Goal: Task Accomplishment & Management: Manage account settings

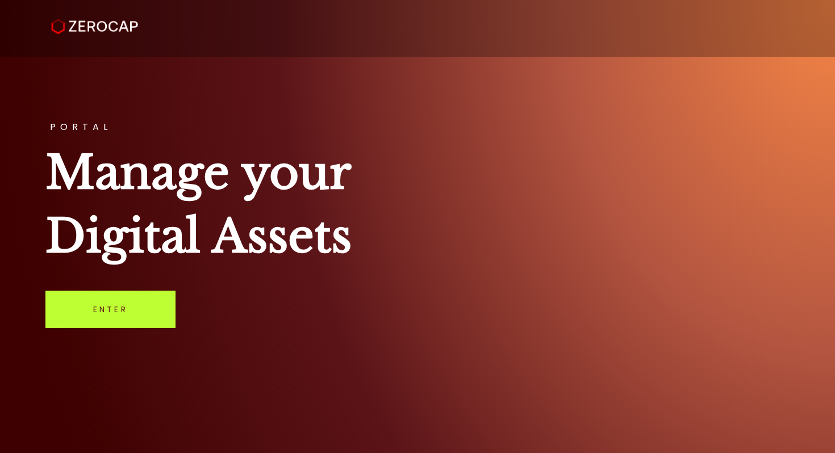
click at [85, 322] on link "Enter" at bounding box center [110, 309] width 130 height 37
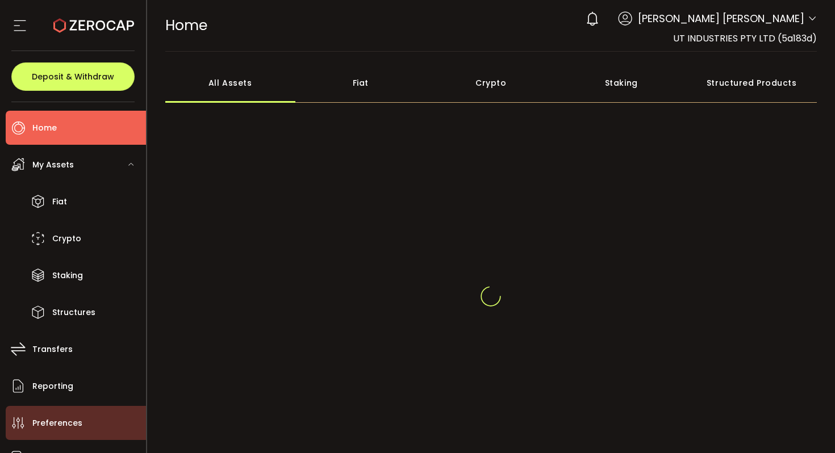
scroll to position [57, 0]
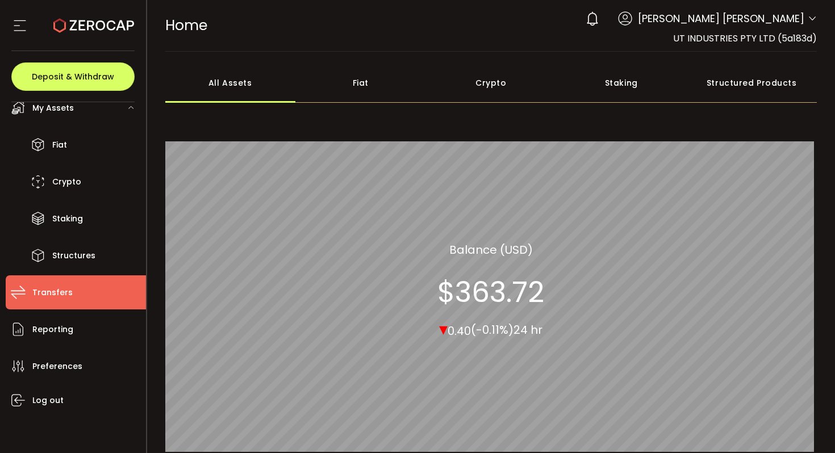
click at [71, 296] on li "Transfers" at bounding box center [76, 292] width 140 height 34
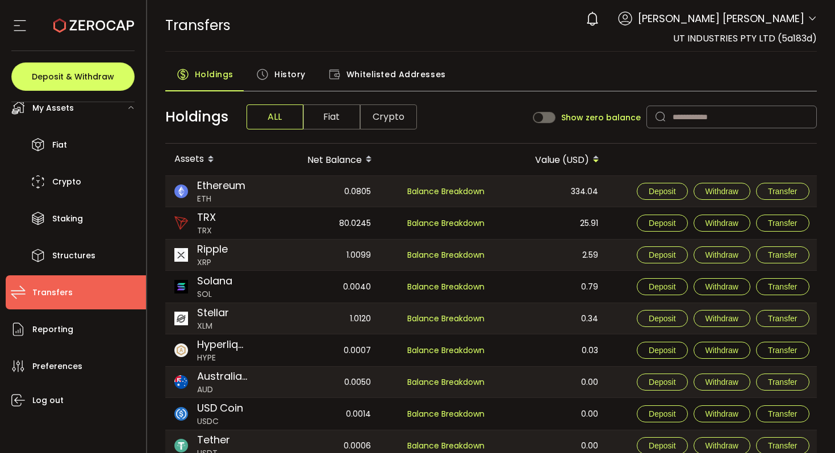
click at [723, 30] on div "0 Minh Tri Cao Account UT INDUSTRIES PTY LTD (5a183d) DIRECT TECH SOLUTIONS PTY…" at bounding box center [698, 18] width 237 height 25
click at [796, 20] on span "Minh Tri Cao" at bounding box center [721, 18] width 166 height 15
click at [808, 22] on icon at bounding box center [812, 18] width 9 height 9
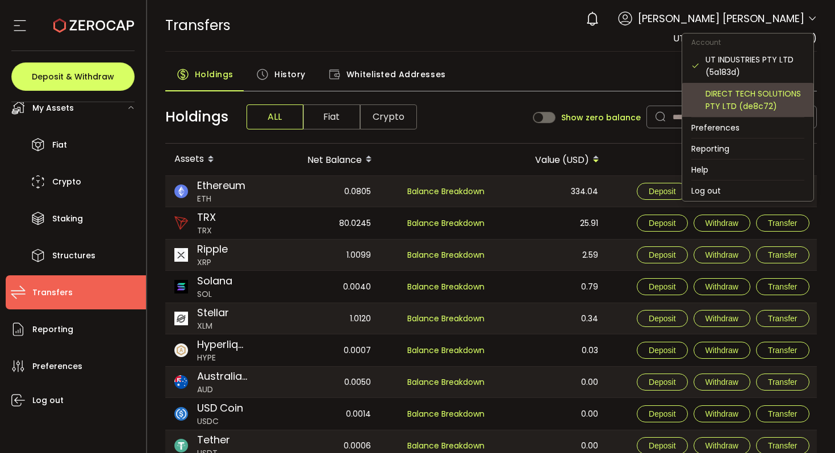
click at [750, 108] on div "DIRECT TECH SOLUTIONS PTY LTD (de8c72)" at bounding box center [754, 99] width 99 height 25
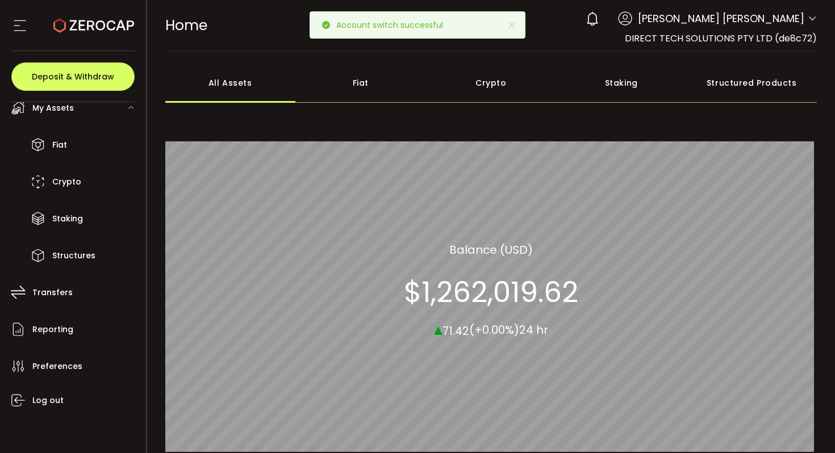
scroll to position [7, 0]
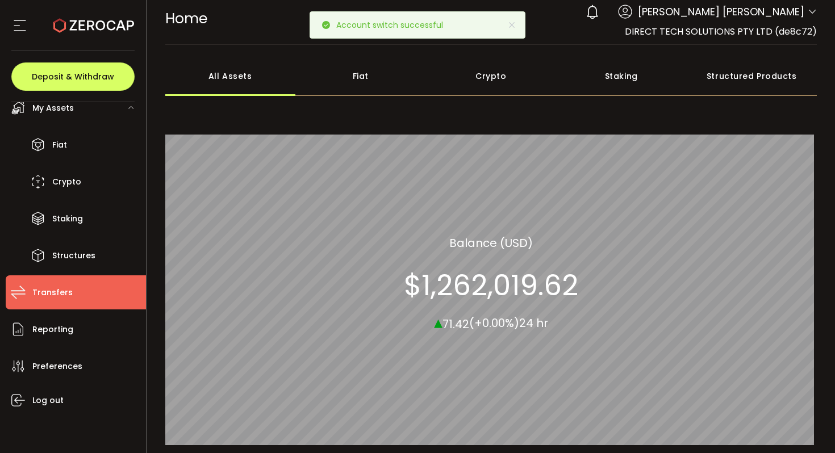
click at [68, 295] on span "Transfers" at bounding box center [52, 293] width 40 height 16
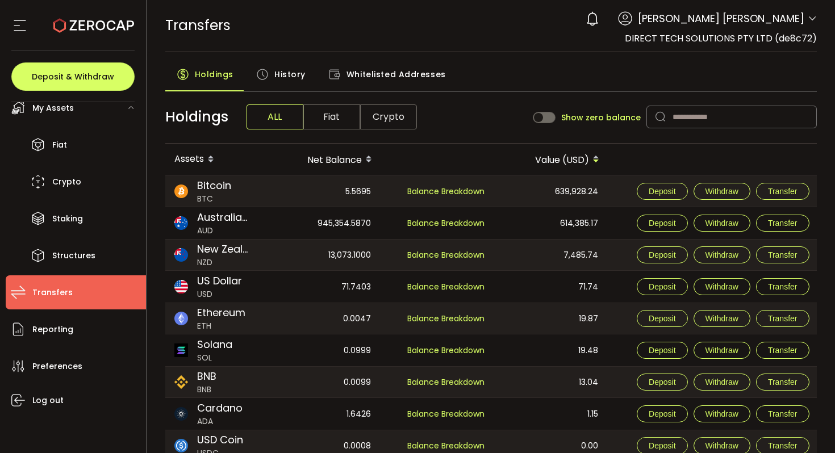
click at [262, 80] on icon at bounding box center [262, 74] width 12 height 12
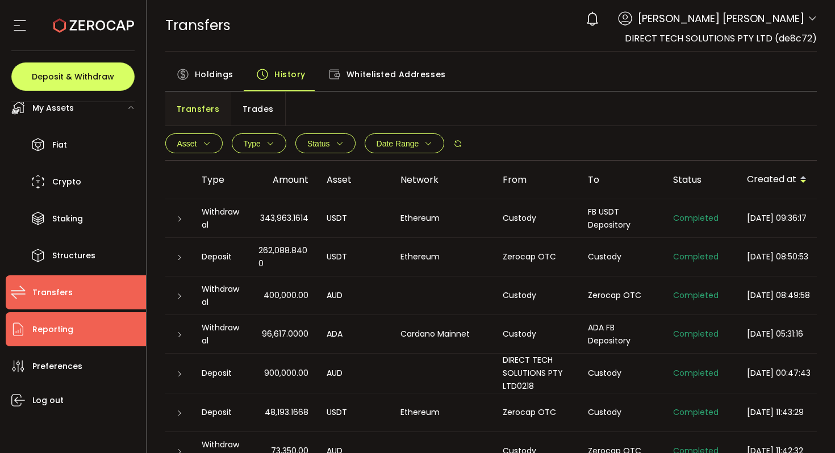
click at [102, 344] on li "Reporting" at bounding box center [76, 329] width 140 height 34
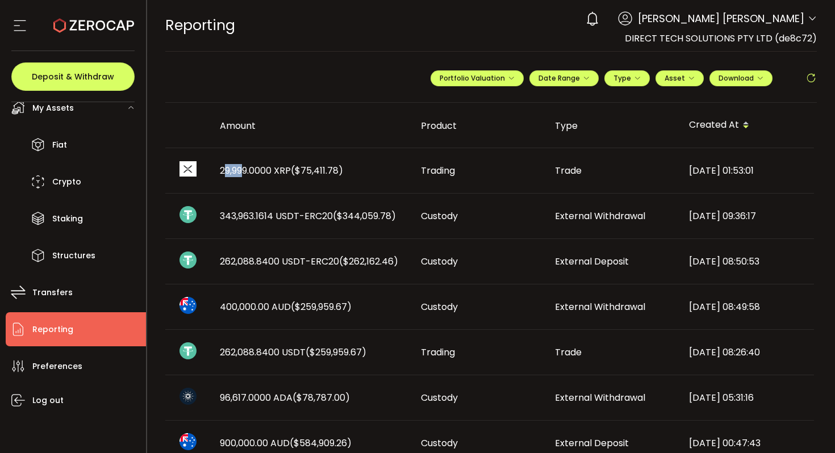
drag, startPoint x: 245, startPoint y: 170, endPoint x: 223, endPoint y: 170, distance: 22.1
click at [223, 170] on span "29,999.0000 XRP ($75,411.78)" at bounding box center [281, 170] width 123 height 13
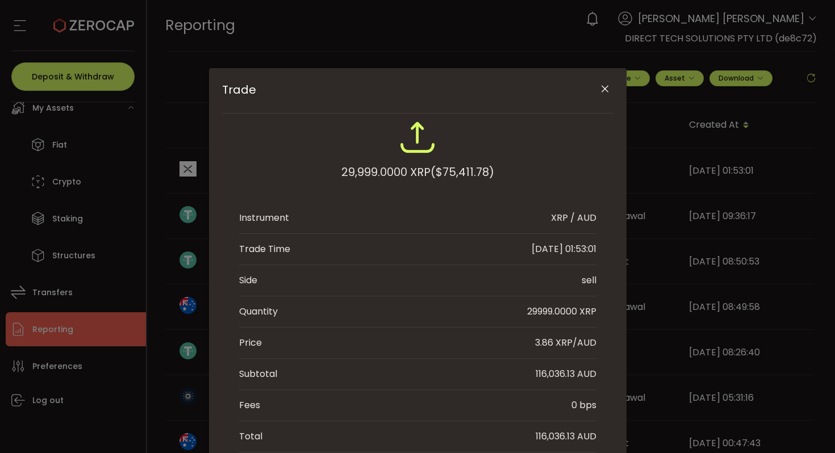
click at [220, 169] on div "Trade 29,999.0000 XRP ($75,411.78) Instrument XRP / AUD Trade Time 2025-10-13 0…" at bounding box center [417, 291] width 417 height 447
click at [216, 169] on div "Trade 29,999.0000 XRP ($75,411.78) Instrument XRP / AUD Trade Time 2025-10-13 0…" at bounding box center [417, 291] width 417 height 447
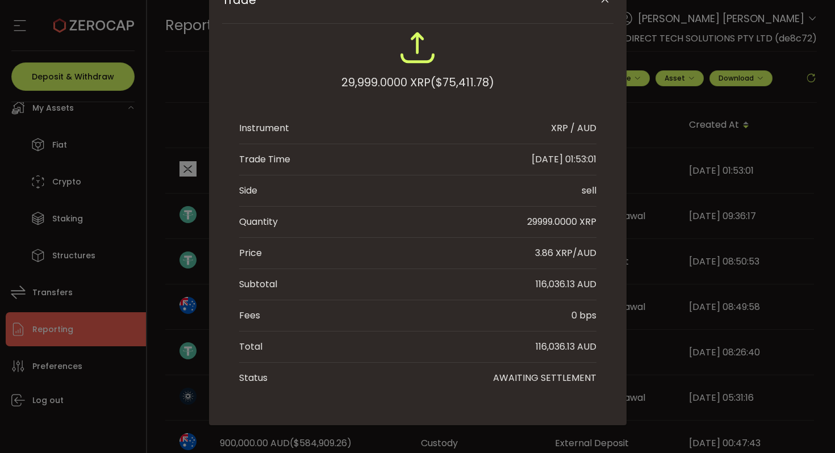
click at [712, 262] on div "Trade 29,999.0000 XRP ($75,411.78) Instrument XRP / AUD Trade Time 2025-10-13 0…" at bounding box center [417, 226] width 835 height 453
click at [597, 5] on button "Close" at bounding box center [605, 0] width 20 height 20
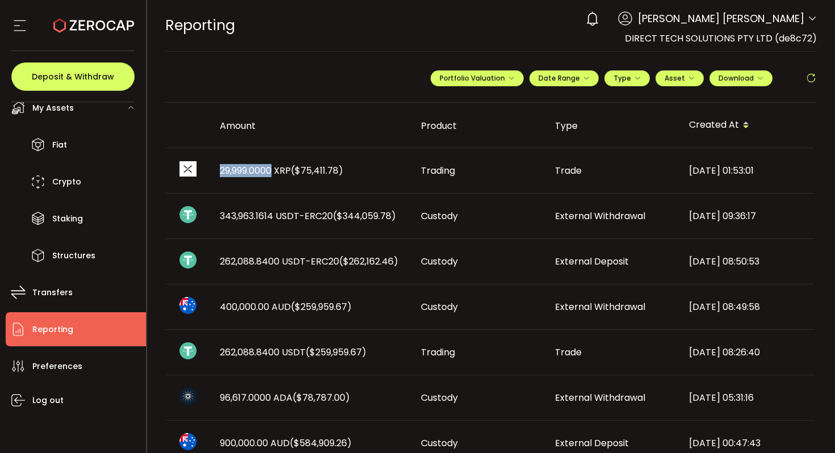
drag, startPoint x: 223, startPoint y: 170, endPoint x: 275, endPoint y: 171, distance: 52.2
click at [275, 171] on div "29,999.0000 XRP ($75,411.78)" at bounding box center [311, 170] width 201 height 13
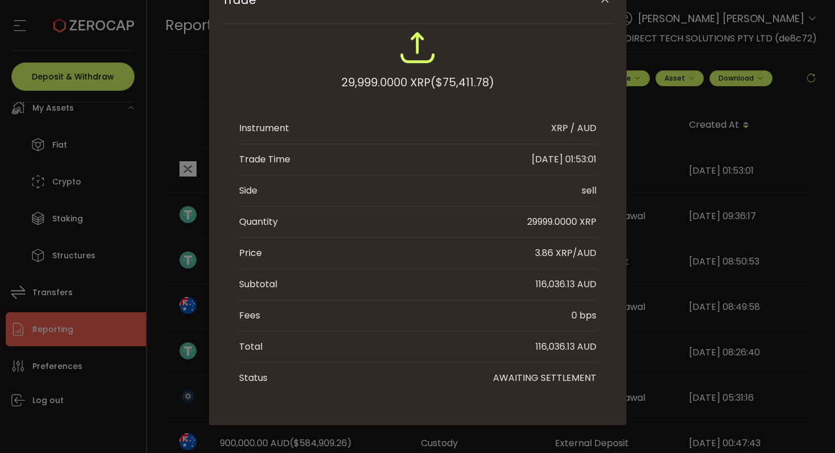
click at [222, 162] on div "29,999.0000 XRP ($75,411.78) Instrument XRP / AUD Trade Time 2025-10-13 01:53:0…" at bounding box center [417, 212] width 391 height 364
click at [185, 166] on div "Trade 29,999.0000 XRP ($75,411.78) Instrument XRP / AUD Trade Time 2025-10-13 0…" at bounding box center [417, 226] width 835 height 453
click at [215, 165] on div "Trade 29,999.0000 XRP ($75,411.78) Instrument XRP / AUD Trade Time 2025-10-13 0…" at bounding box center [417, 201] width 417 height 447
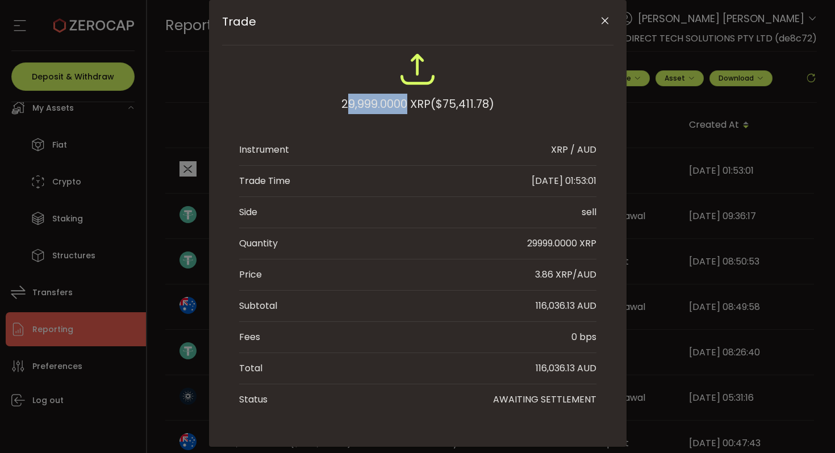
drag, startPoint x: 341, startPoint y: 107, endPoint x: 404, endPoint y: 102, distance: 63.2
click at [404, 102] on div "29,999.0000 XRP ($75,411.78)" at bounding box center [417, 104] width 153 height 20
drag, startPoint x: 333, startPoint y: 101, endPoint x: 403, endPoint y: 103, distance: 70.5
click at [403, 103] on div "29,999.0000 XRP ($75,411.78)" at bounding box center [417, 88] width 357 height 74
copy div "29,999.0000"
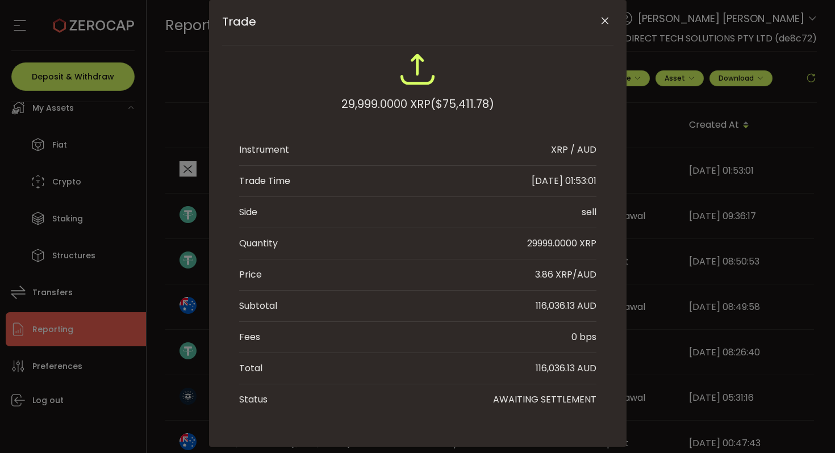
drag, startPoint x: 202, startPoint y: 227, endPoint x: 193, endPoint y: 221, distance: 10.2
click at [198, 224] on div "Trade 29,999.0000 XRP ($75,411.78) Instrument XRP / AUD Trade Time 2025-10-13 0…" at bounding box center [417, 226] width 835 height 453
drag, startPoint x: 126, startPoint y: 153, endPoint x: 123, endPoint y: 140, distance: 13.4
click at [126, 153] on div "Trade 29,999.0000 XRP ($75,411.78) Instrument XRP / AUD Trade Time 2025-10-13 0…" at bounding box center [417, 226] width 835 height 453
click at [108, 86] on div "Trade 29,999.0000 XRP ($75,411.78) Instrument XRP / AUD Trade Time 2025-10-13 0…" at bounding box center [417, 226] width 835 height 453
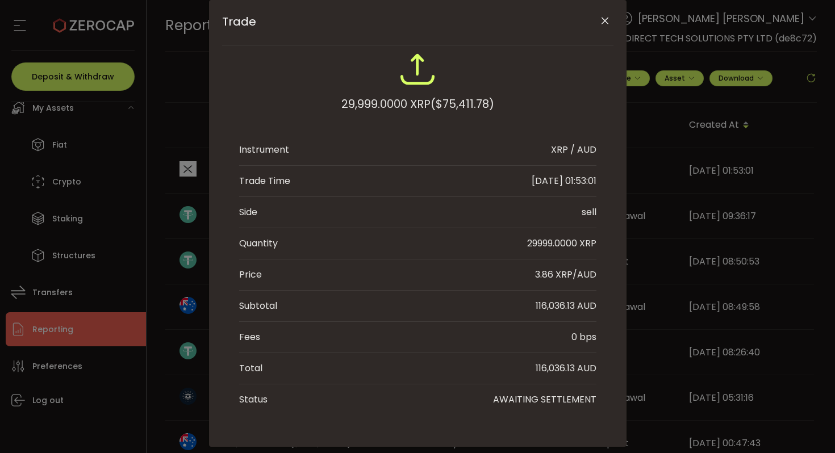
scroll to position [0, 0]
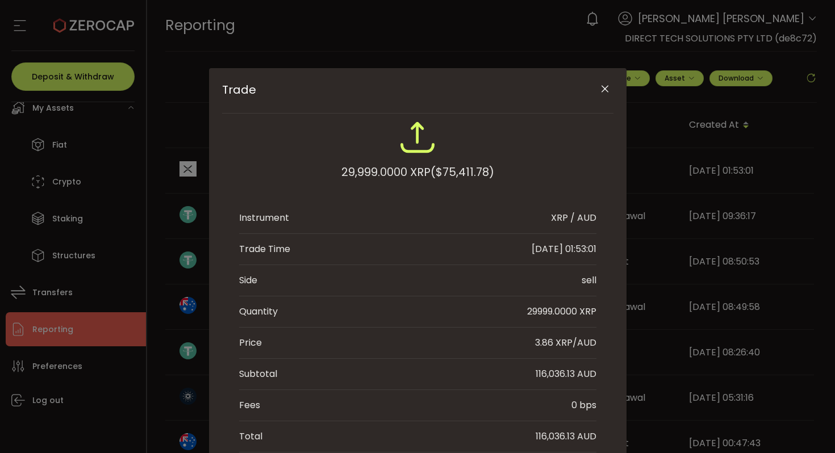
click at [600, 89] on icon "Close" at bounding box center [604, 88] width 11 height 11
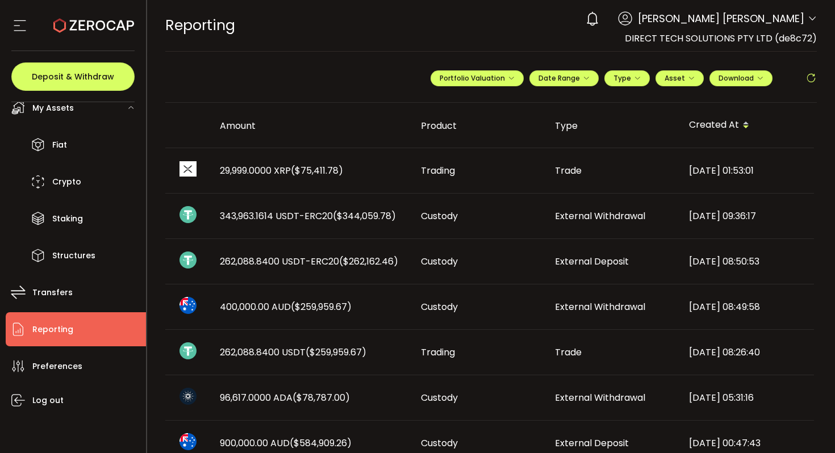
click at [56, 327] on span "Reporting" at bounding box center [52, 329] width 41 height 16
click at [70, 73] on span "Deposit & Withdraw" at bounding box center [73, 77] width 82 height 8
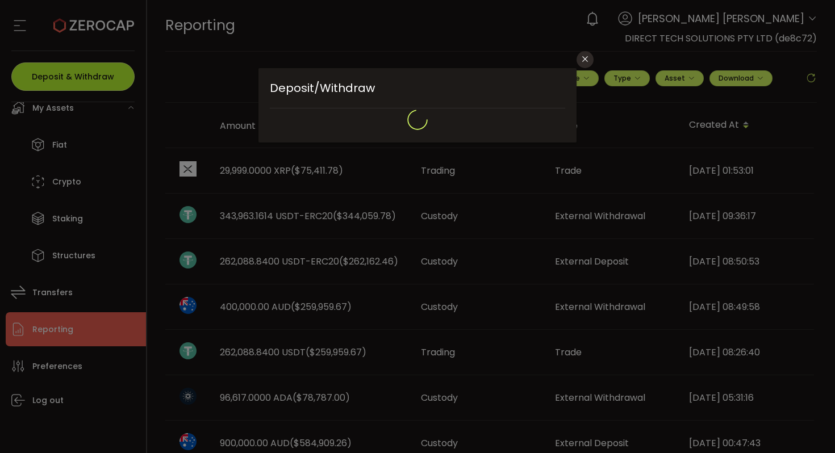
type input "**********"
type input "*******"
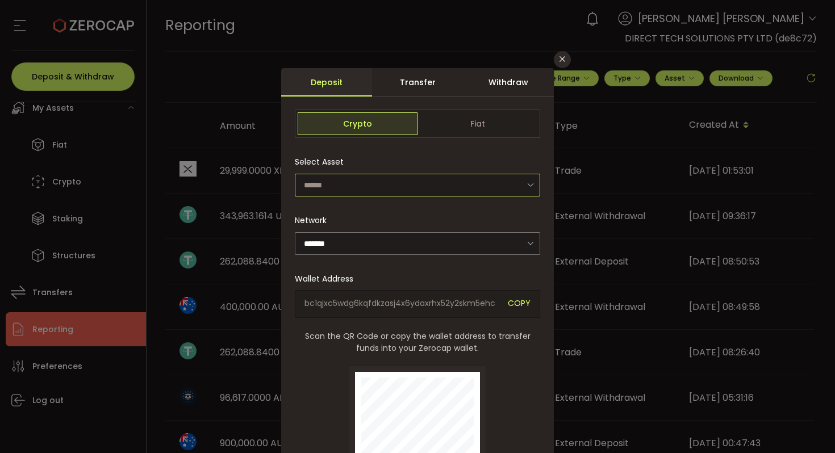
click at [379, 190] on input "dialog" at bounding box center [417, 185] width 245 height 23
click at [446, 217] on li "XRP - Ripple (XRP Ledger)" at bounding box center [417, 215] width 249 height 19
type input "**********"
click at [509, 303] on span "COPY" at bounding box center [519, 304] width 23 height 13
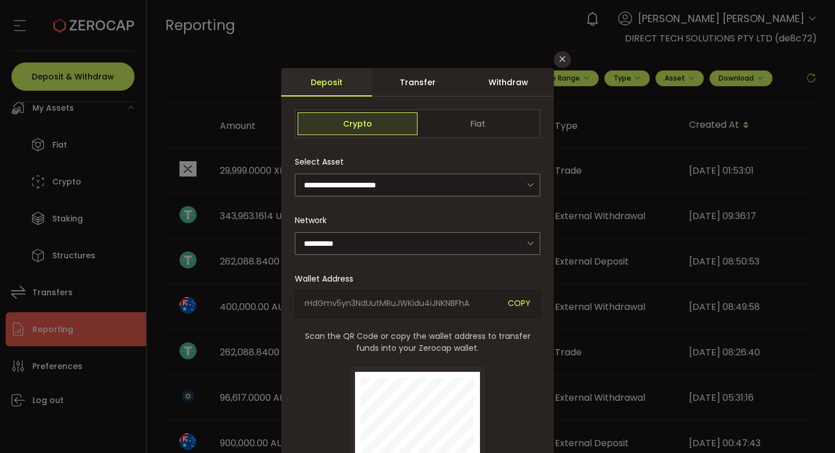
scroll to position [131, 0]
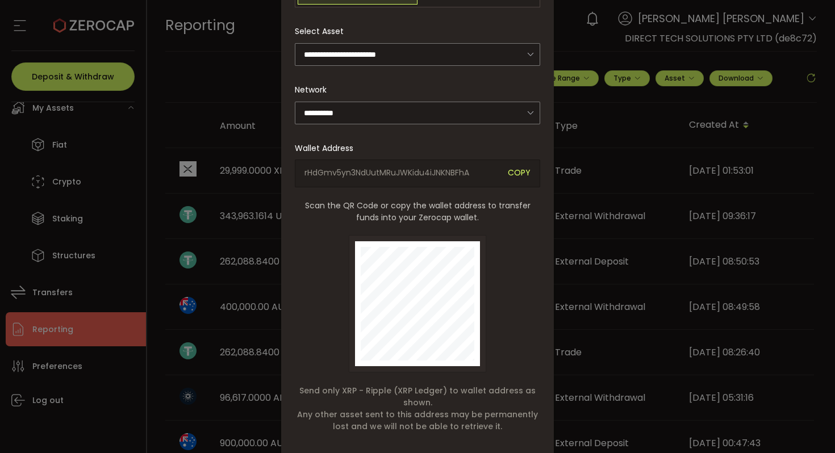
click at [229, 254] on div "**********" at bounding box center [417, 226] width 835 height 453
click at [239, 216] on div "**********" at bounding box center [417, 226] width 835 height 453
click at [239, 176] on div "**********" at bounding box center [417, 226] width 835 height 453
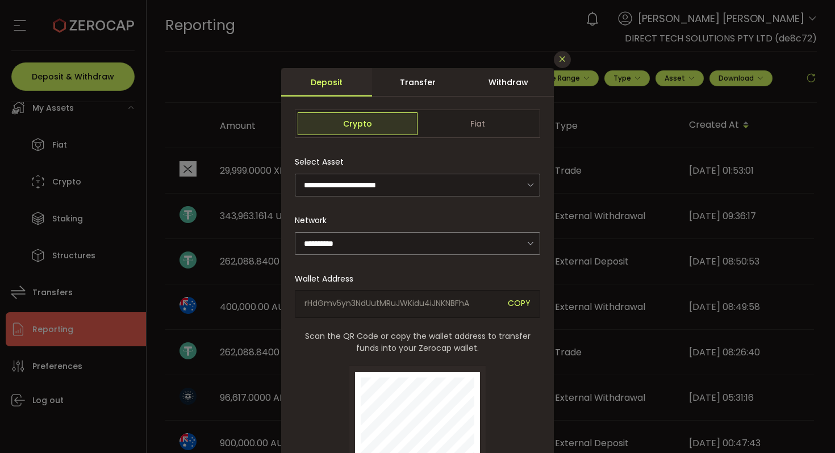
drag, startPoint x: 567, startPoint y: 58, endPoint x: 562, endPoint y: 59, distance: 5.8
click at [564, 58] on button "Close" at bounding box center [562, 59] width 17 height 17
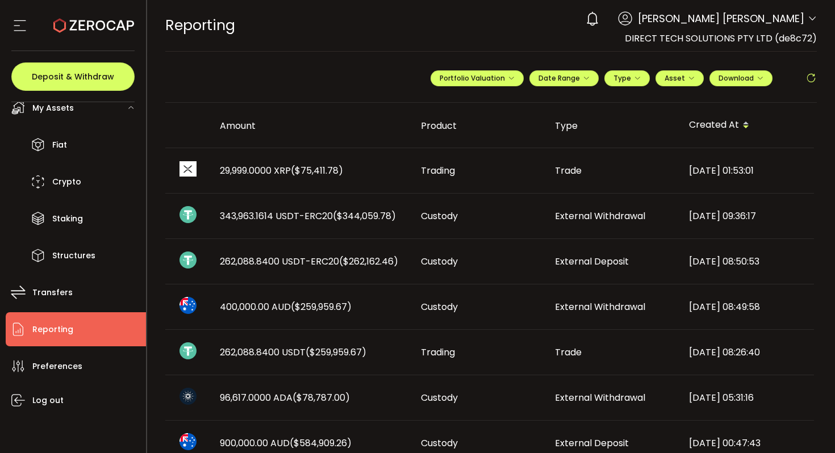
click at [257, 169] on span "29,999.0000 XRP ($75,411.78)" at bounding box center [281, 170] width 123 height 13
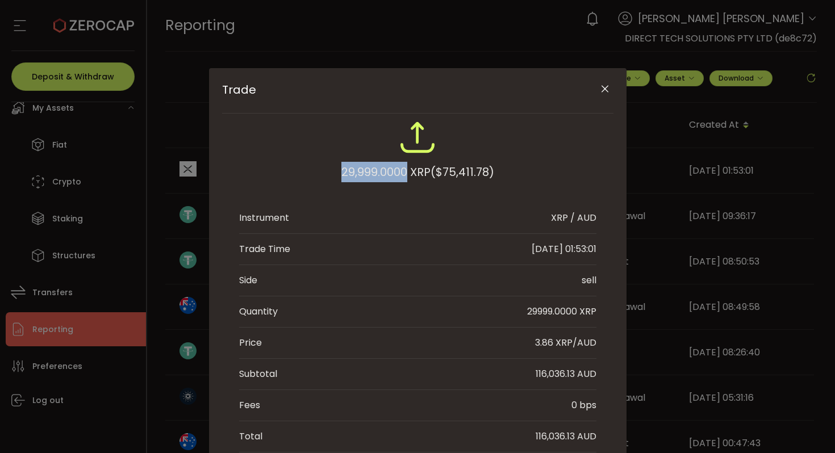
drag, startPoint x: 403, startPoint y: 174, endPoint x: 332, endPoint y: 177, distance: 71.1
click at [332, 177] on div "29,999.0000 XRP ($75,411.78)" at bounding box center [417, 156] width 357 height 74
copy div "29,999.0000"
click at [94, 227] on div "Trade 29,999.0000 XRP ($75,411.78) Instrument XRP / AUD Trade Time 2025-10-13 0…" at bounding box center [417, 226] width 835 height 453
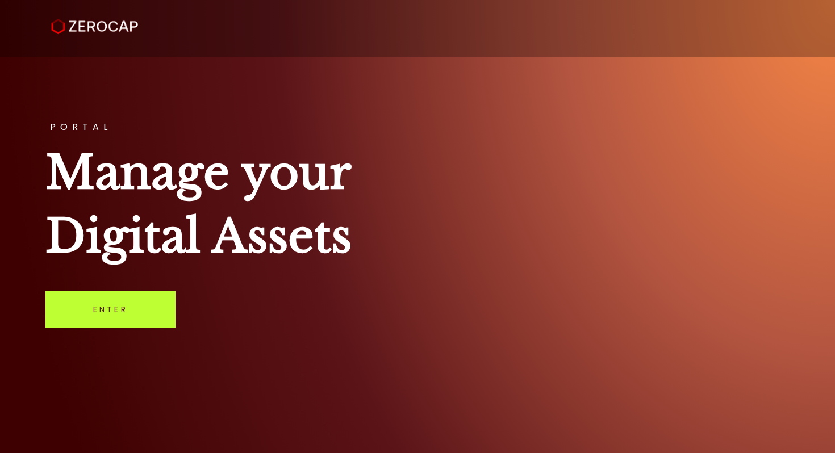
drag, startPoint x: 167, startPoint y: 331, endPoint x: 160, endPoint y: 325, distance: 9.3
click at [166, 331] on div "PORTAL Manage your Digital Assets Enter" at bounding box center [417, 226] width 835 height 453
click at [149, 315] on link "Enter" at bounding box center [110, 309] width 130 height 37
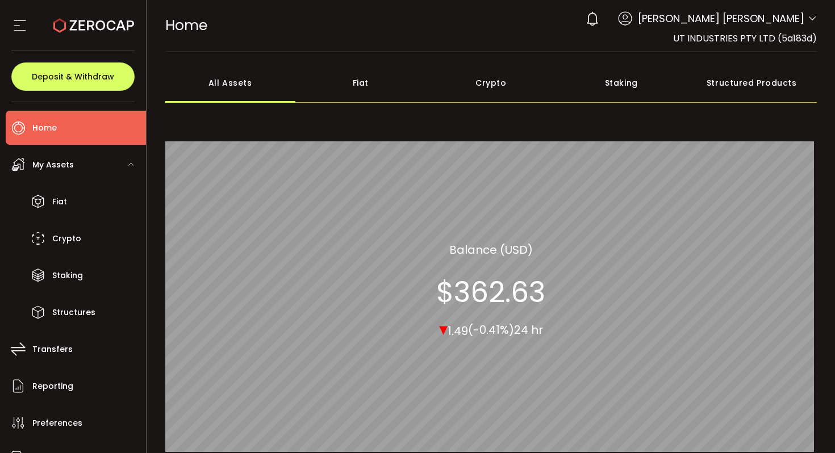
click at [796, 20] on span "Minh Tri Cao" at bounding box center [721, 18] width 166 height 15
click at [815, 20] on header "PDF is being processed and will download to your computer HOME Buy Power $0.00 …" at bounding box center [491, 26] width 688 height 52
click at [809, 20] on icon at bounding box center [812, 18] width 9 height 9
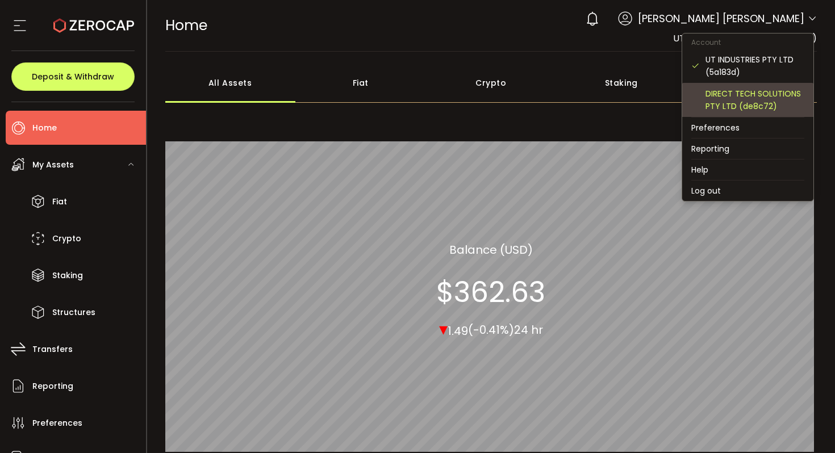
click at [718, 100] on div "DIRECT TECH SOLUTIONS PTY LTD (de8c72)" at bounding box center [754, 99] width 99 height 25
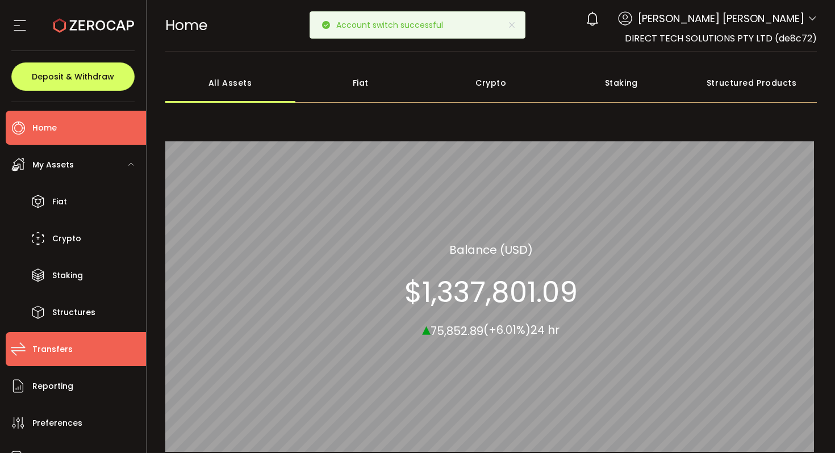
click at [64, 358] on li "Transfers" at bounding box center [76, 349] width 140 height 34
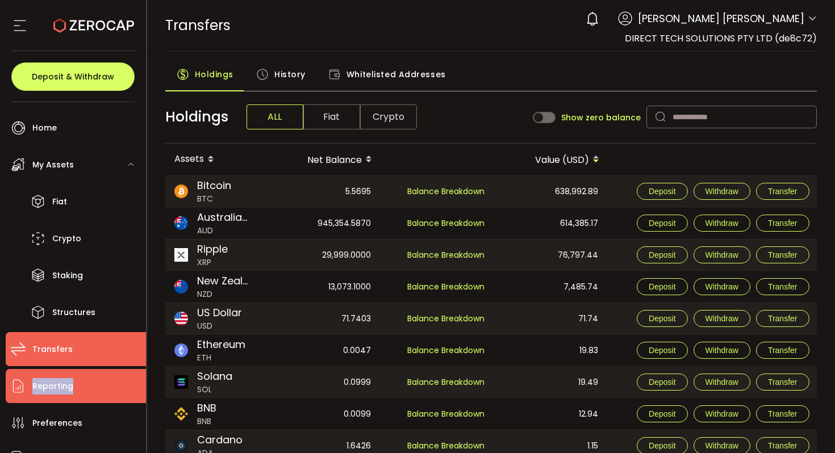
drag, startPoint x: 90, startPoint y: 378, endPoint x: 96, endPoint y: 375, distance: 7.1
click at [87, 385] on li "Reporting" at bounding box center [76, 386] width 140 height 34
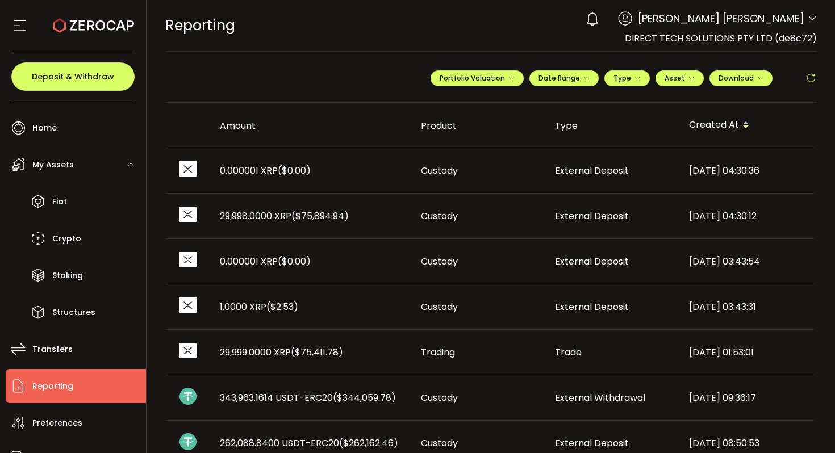
click at [370, 179] on td "0.000001 XRP ($0.00)" at bounding box center [311, 170] width 201 height 45
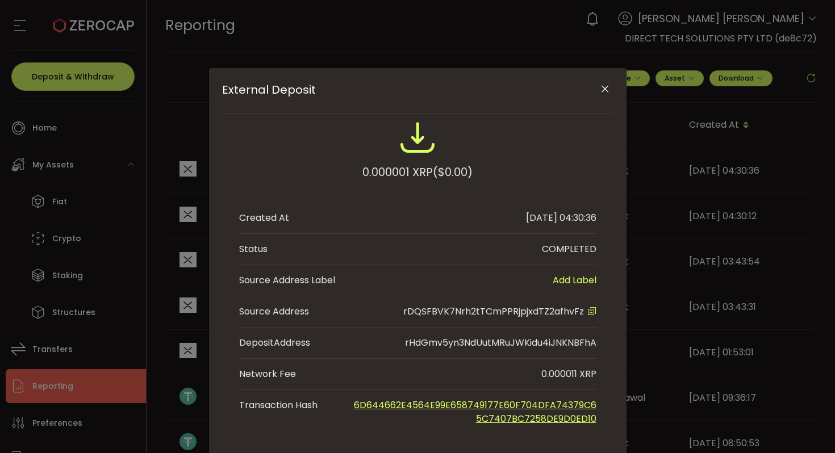
click at [153, 246] on div "External Deposit 0.000001 XRP ($0.00) Created At 2025-10-13 04:30:36 Status COM…" at bounding box center [417, 226] width 835 height 453
click at [167, 246] on div "External Deposit 0.000001 XRP ($0.00) Created At 2025-10-13 04:30:36 Status COM…" at bounding box center [417, 226] width 835 height 453
